Goal: Task Accomplishment & Management: Manage account settings

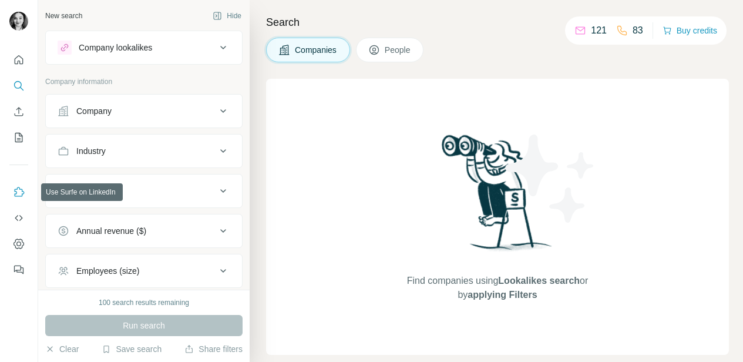
click at [14, 192] on icon "Use Surfe on LinkedIn" at bounding box center [19, 192] width 12 height 12
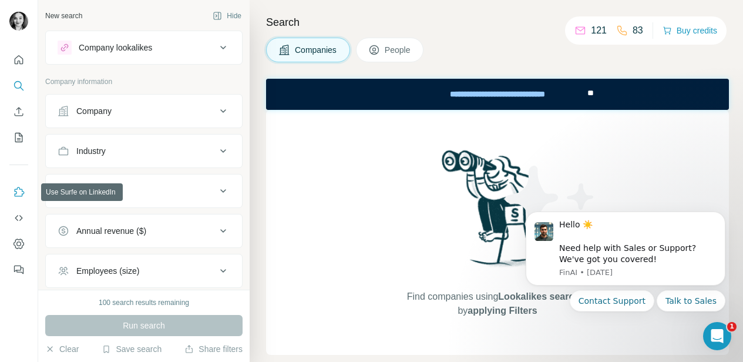
click at [19, 190] on icon "Use Surfe on LinkedIn" at bounding box center [19, 192] width 12 height 12
click at [23, 193] on icon "Use Surfe on LinkedIn" at bounding box center [19, 192] width 12 height 12
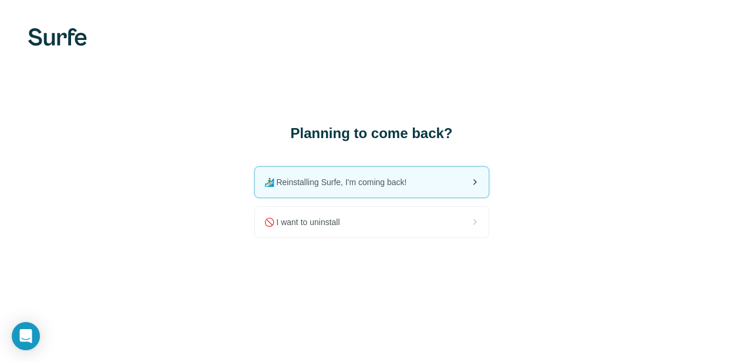
click at [344, 181] on span "🏄🏻‍♂️ Reinstalling Surfe, I'm coming back!" at bounding box center [340, 182] width 152 height 12
